Goal: Find specific page/section: Find specific page/section

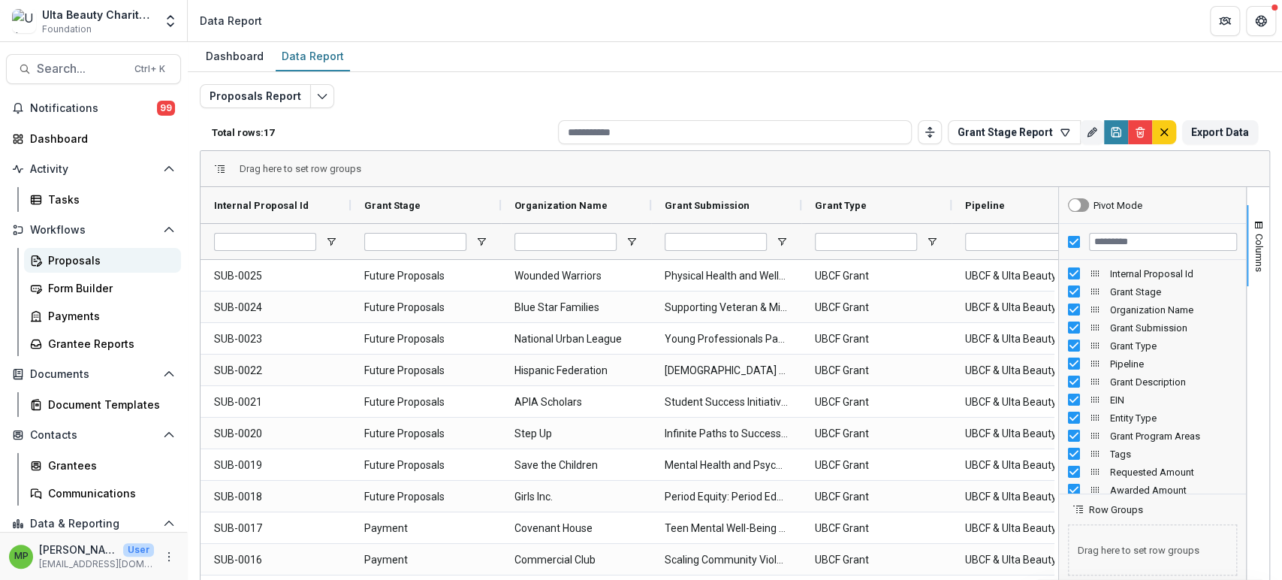
click at [124, 259] on div "Proposals" at bounding box center [108, 260] width 121 height 16
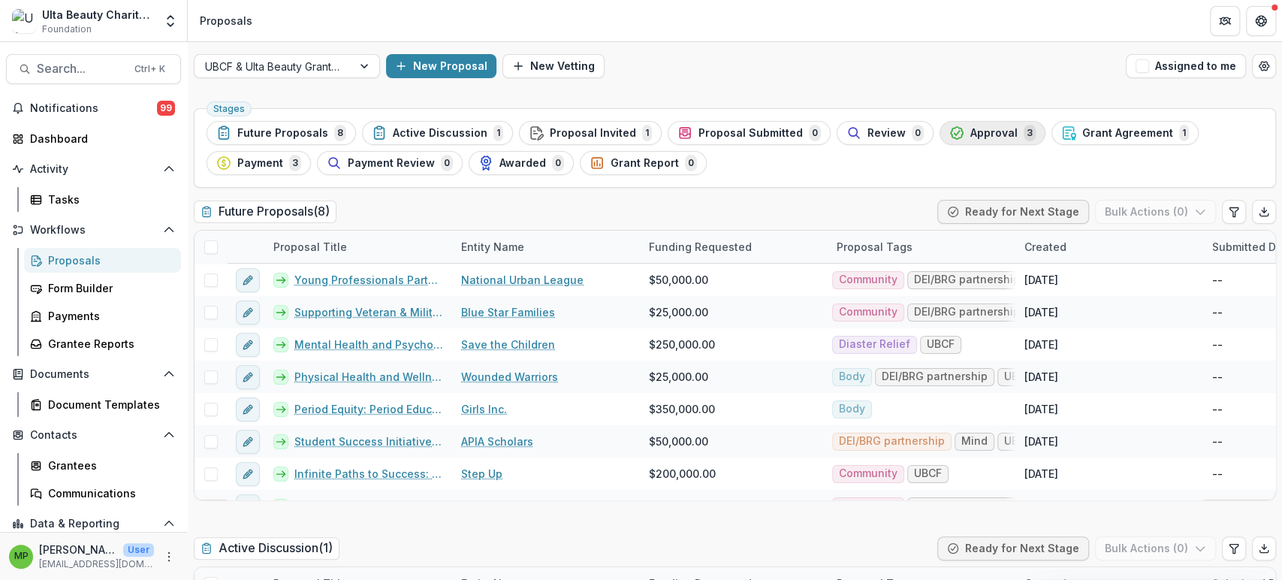
click at [970, 133] on span "Approval" at bounding box center [993, 133] width 47 height 13
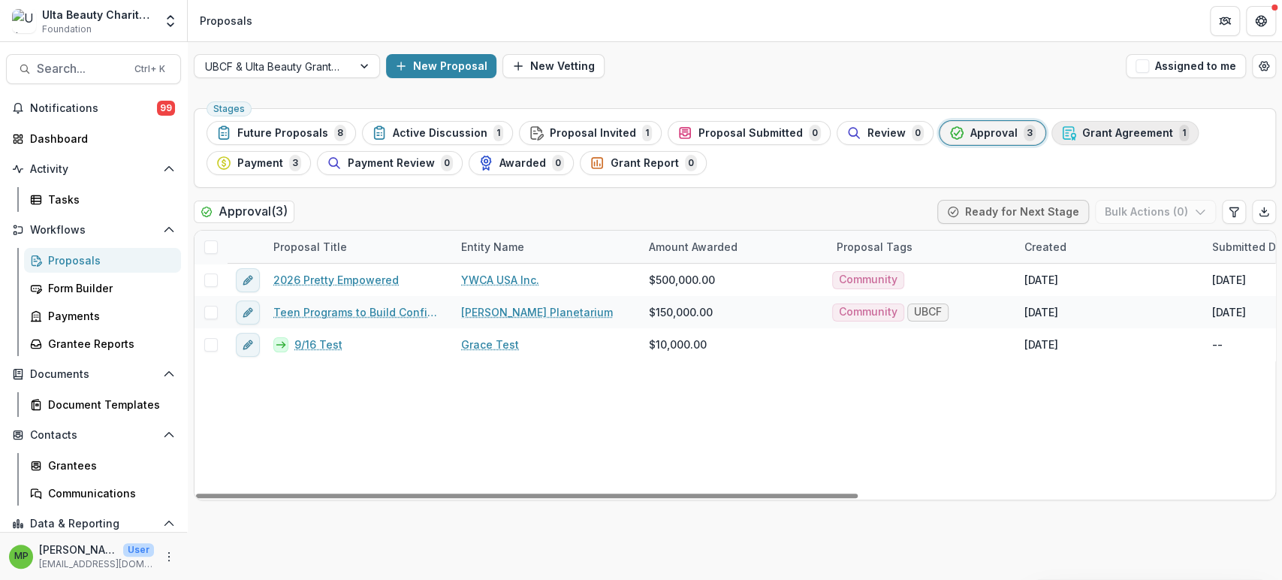
click at [1082, 137] on span "Grant Agreement" at bounding box center [1127, 133] width 91 height 13
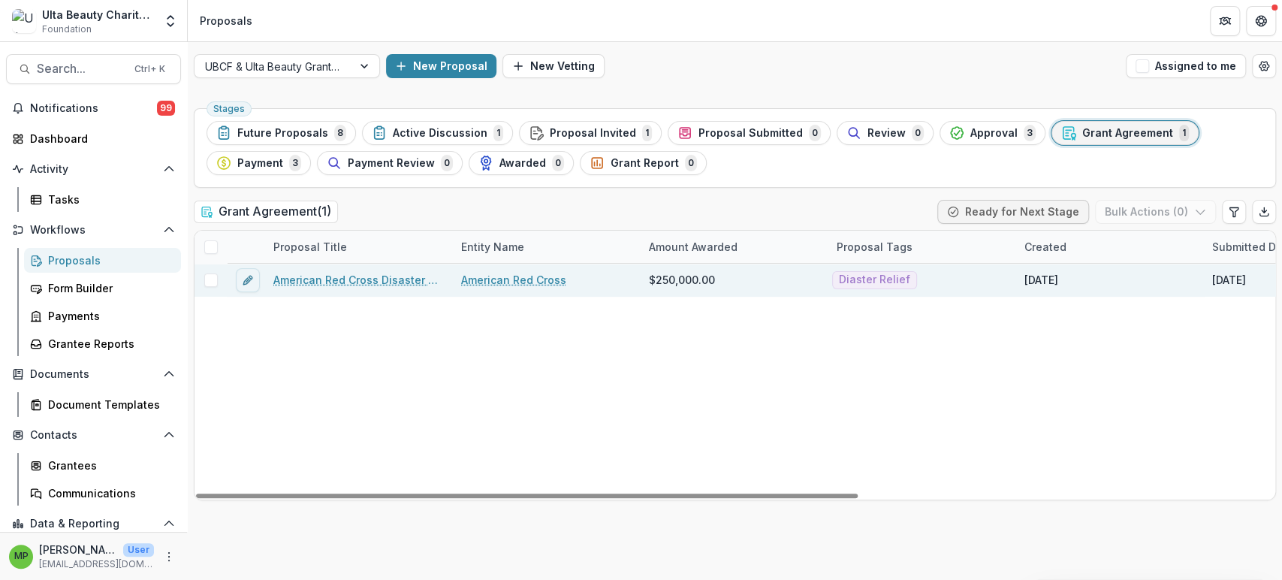
click at [344, 276] on link "American Red Cross Disaster Responder Program" at bounding box center [358, 280] width 170 height 16
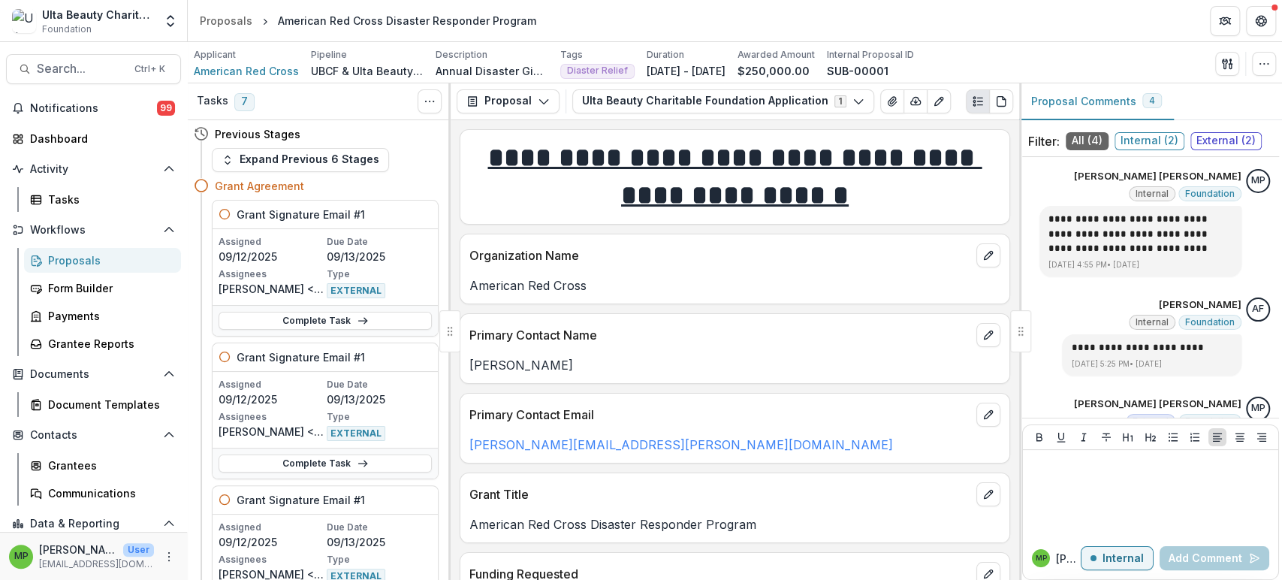
scroll to position [529, 0]
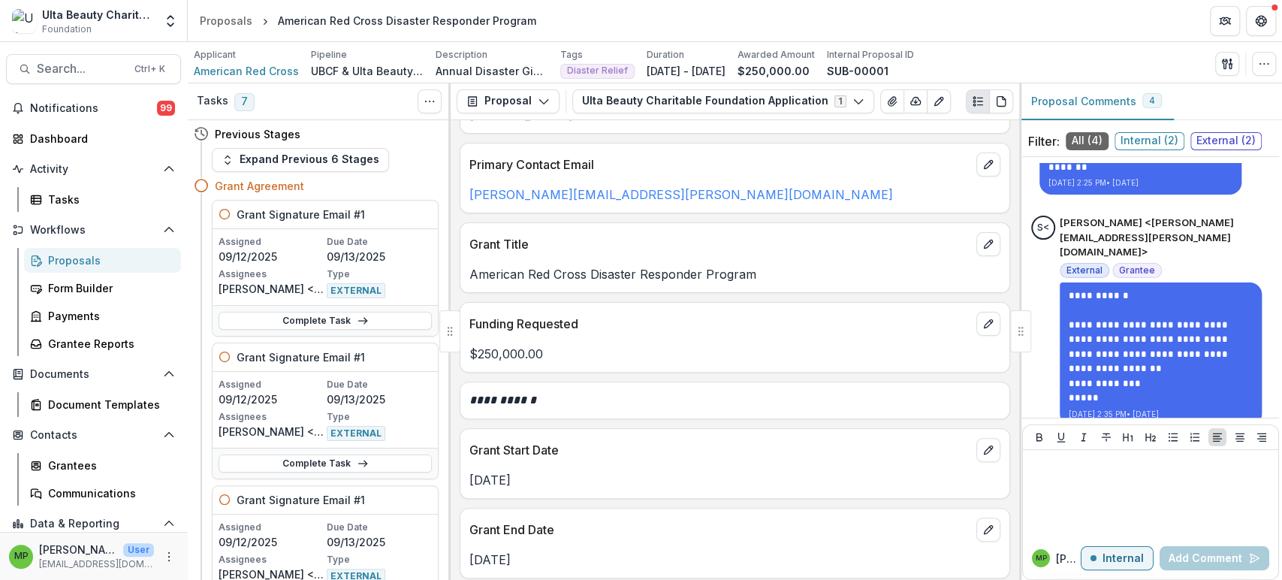
click at [694, 273] on p "American Red Cross Disaster Responder Program" at bounding box center [734, 274] width 531 height 18
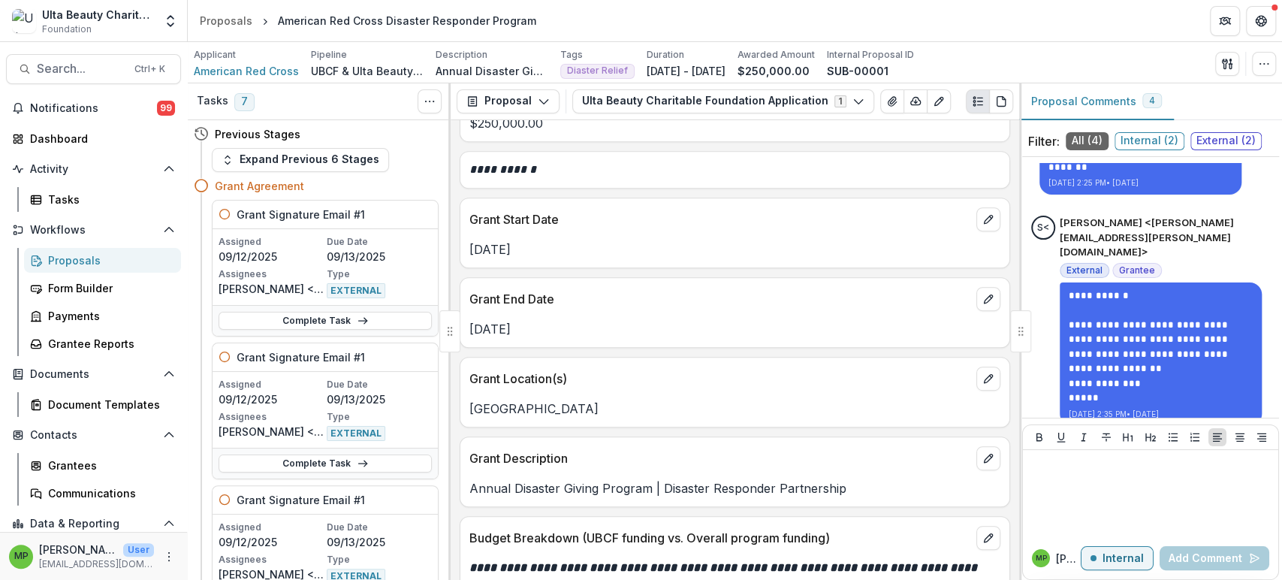
scroll to position [583, 0]
